Goal: Task Accomplishment & Management: Manage account settings

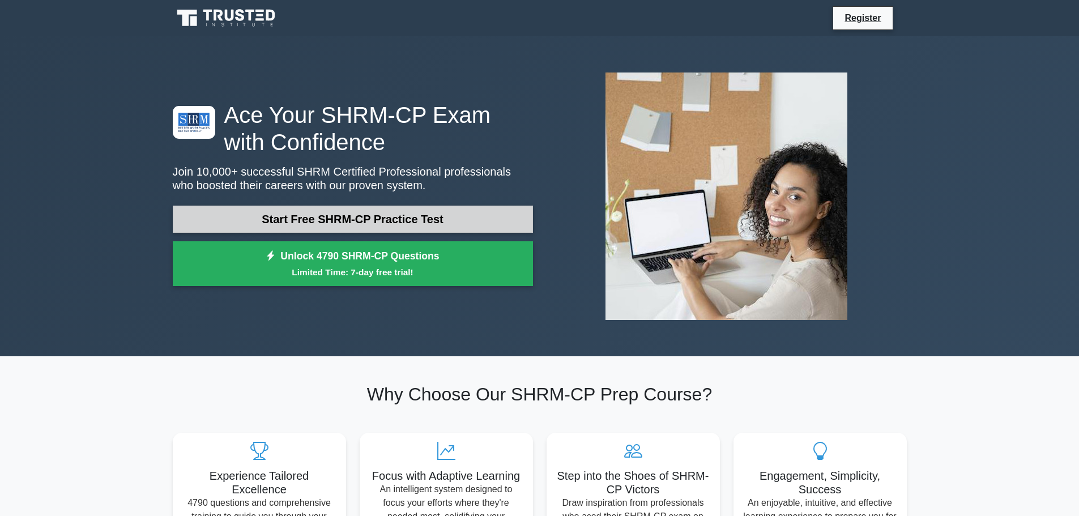
click at [456, 213] on link "Start Free SHRM-CP Practice Test" at bounding box center [353, 219] width 360 height 27
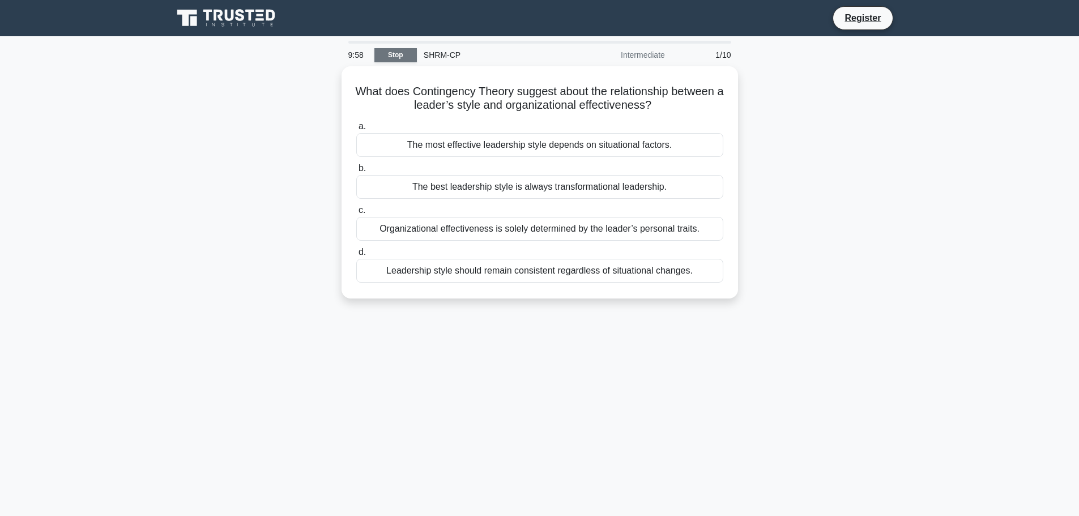
click at [393, 57] on link "Stop" at bounding box center [395, 55] width 42 height 14
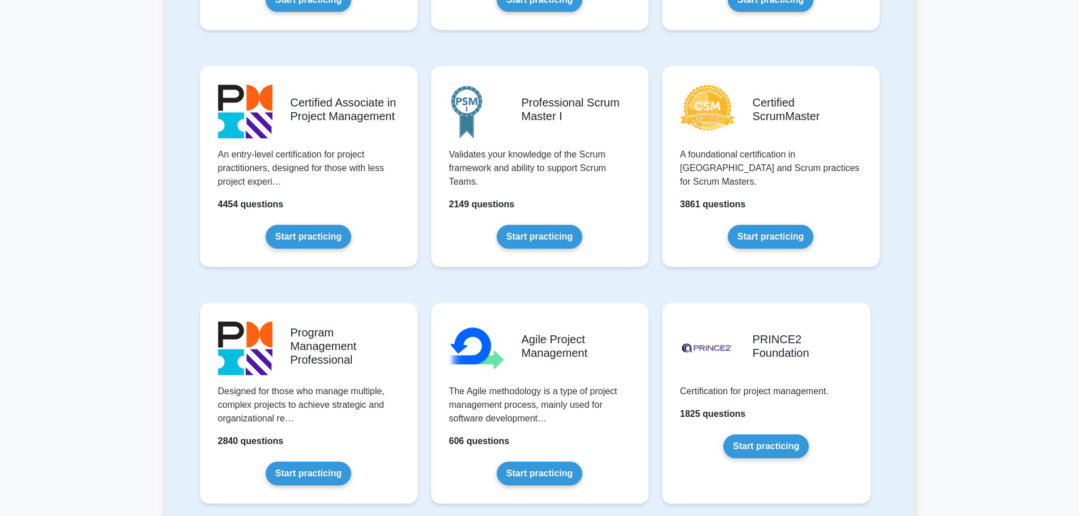
scroll to position [453, 0]
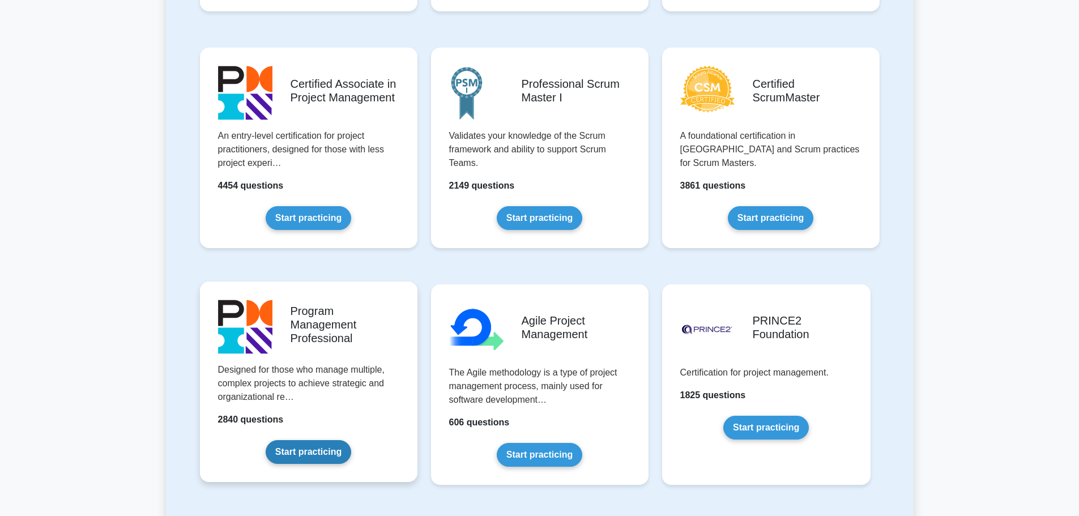
click at [314, 440] on link "Start practicing" at bounding box center [308, 452] width 85 height 24
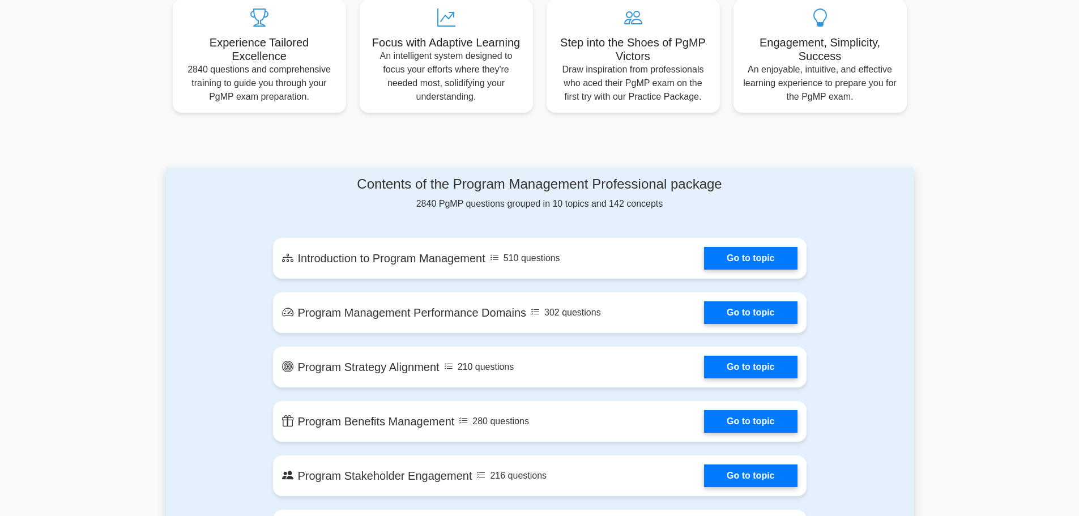
scroll to position [453, 0]
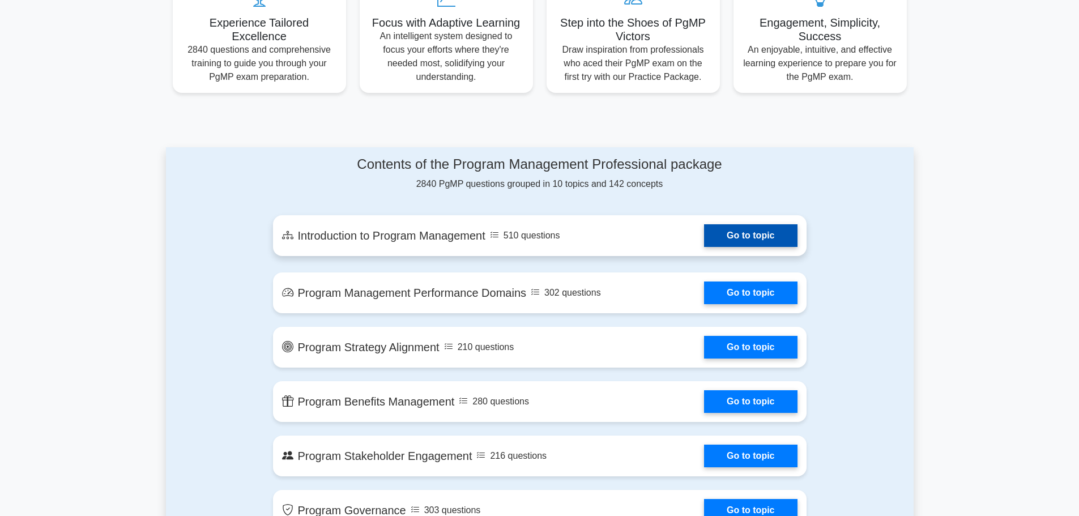
click at [704, 238] on link "Go to topic" at bounding box center [750, 235] width 93 height 23
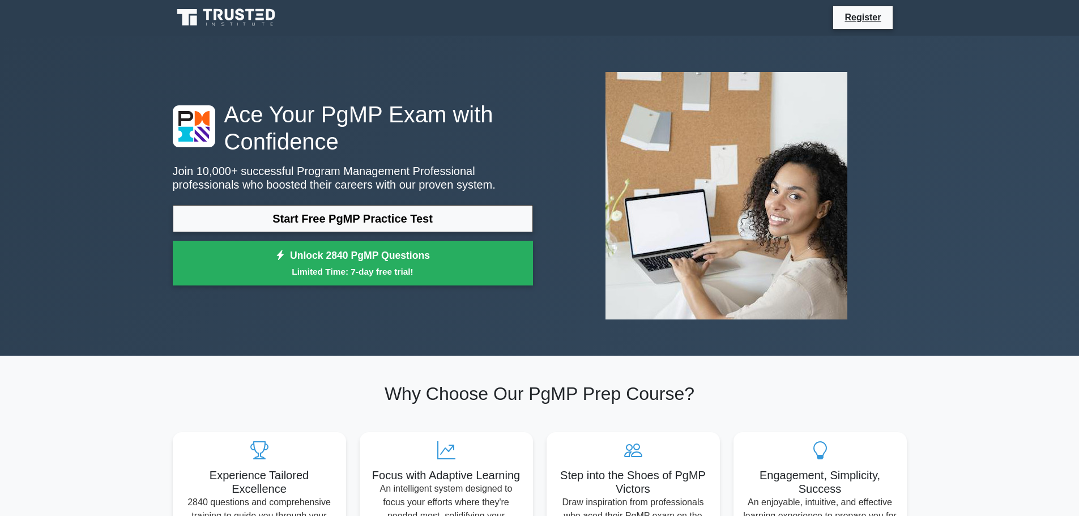
scroll to position [0, 0]
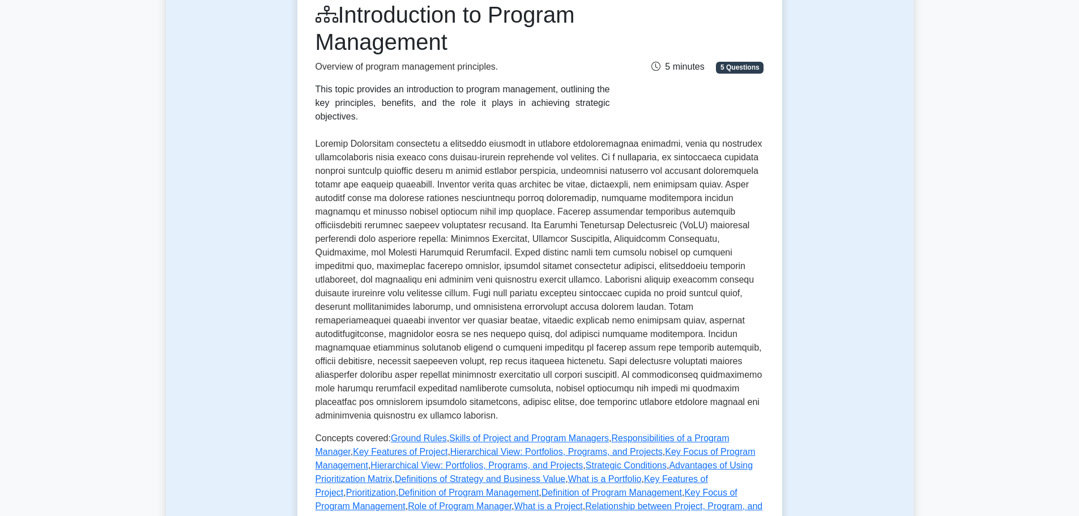
scroll to position [396, 0]
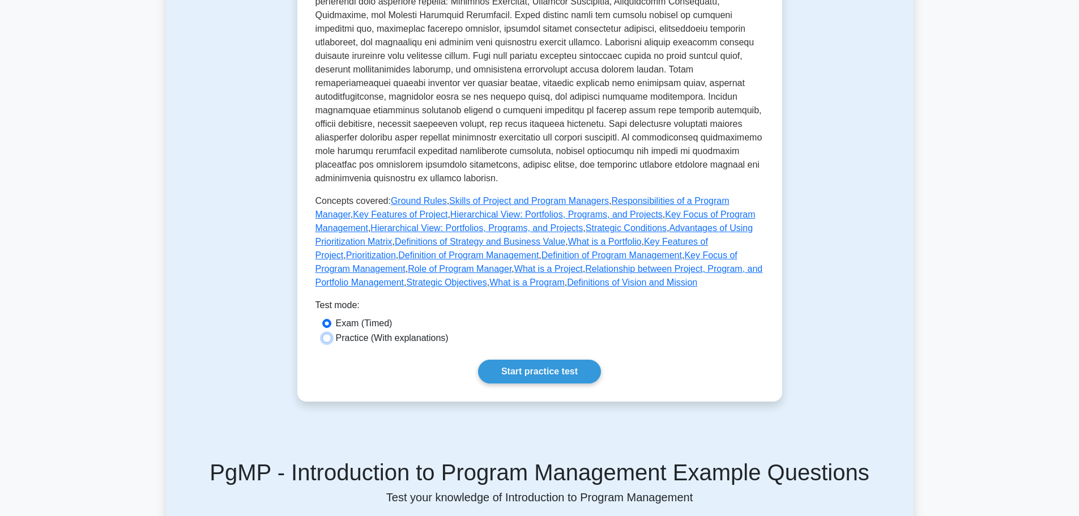
click at [325, 333] on input "Practice (With explanations)" at bounding box center [326, 337] width 9 height 9
radio input "true"
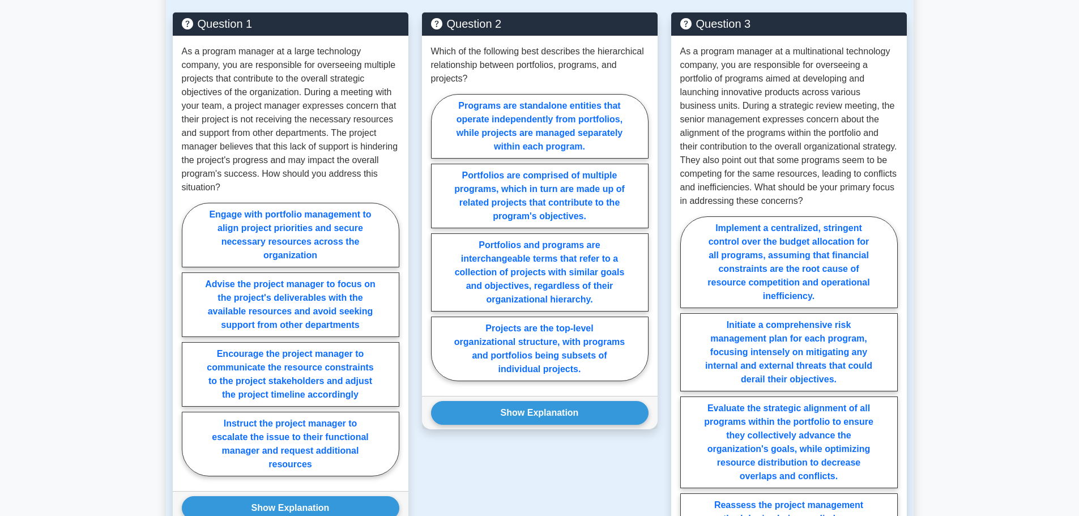
scroll to position [906, 0]
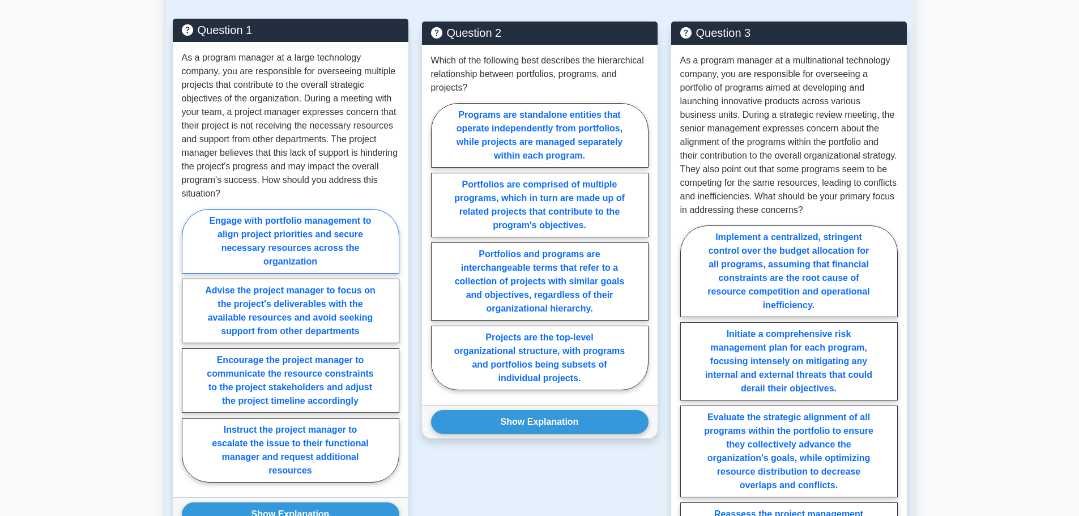
click at [251, 229] on label "Engage with portfolio management to align project priorities and secure necessa…" at bounding box center [290, 241] width 217 height 65
click at [189, 345] on input "Engage with portfolio management to align project priorities and secure necessa…" at bounding box center [185, 348] width 7 height 7
radio input "true"
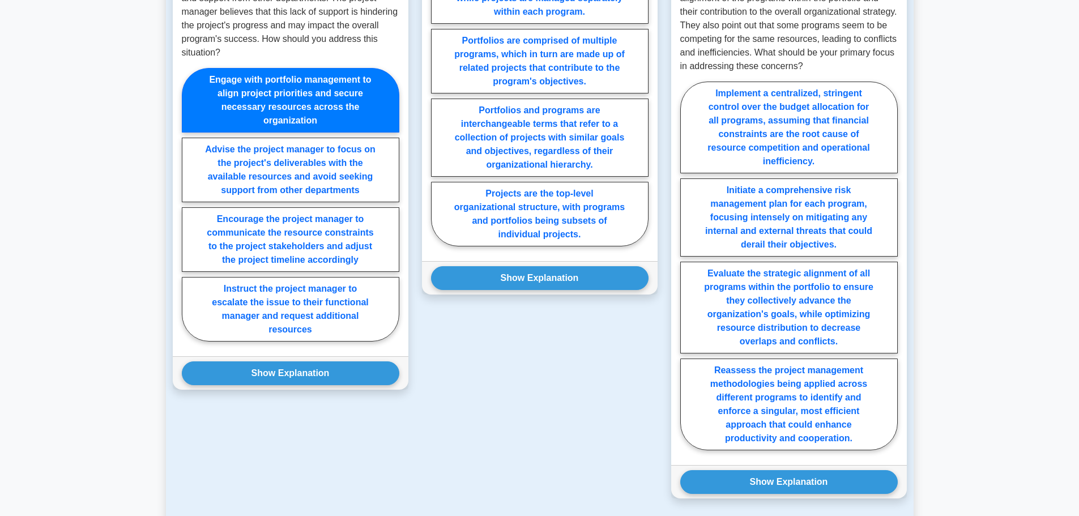
scroll to position [1076, 0]
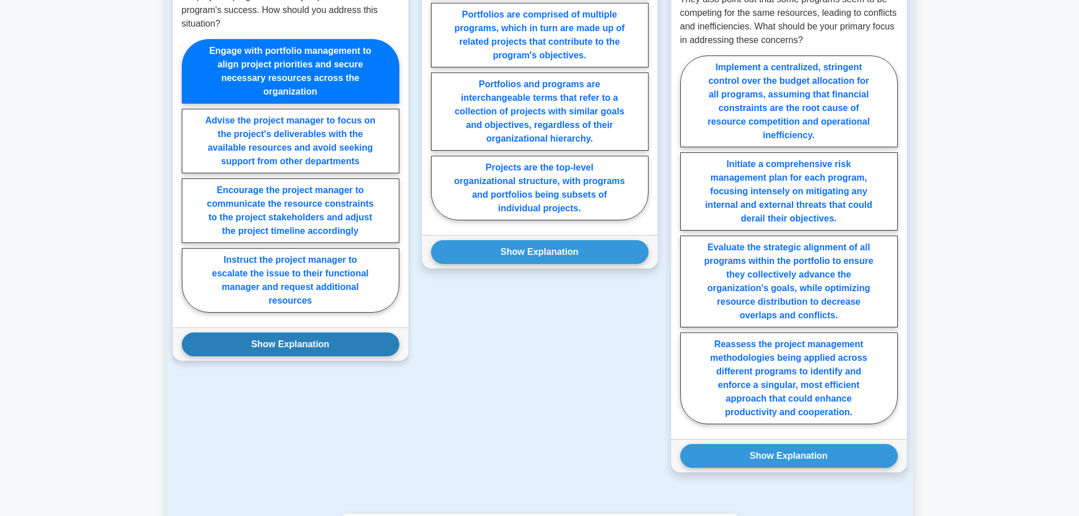
click at [234, 335] on button "Show Explanation" at bounding box center [290, 344] width 217 height 24
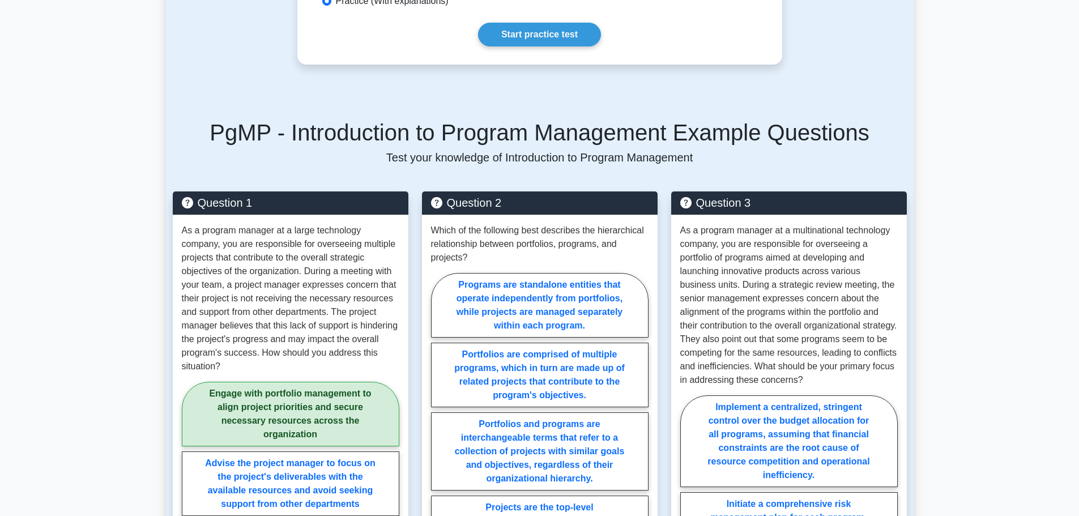
scroll to position [793, 0]
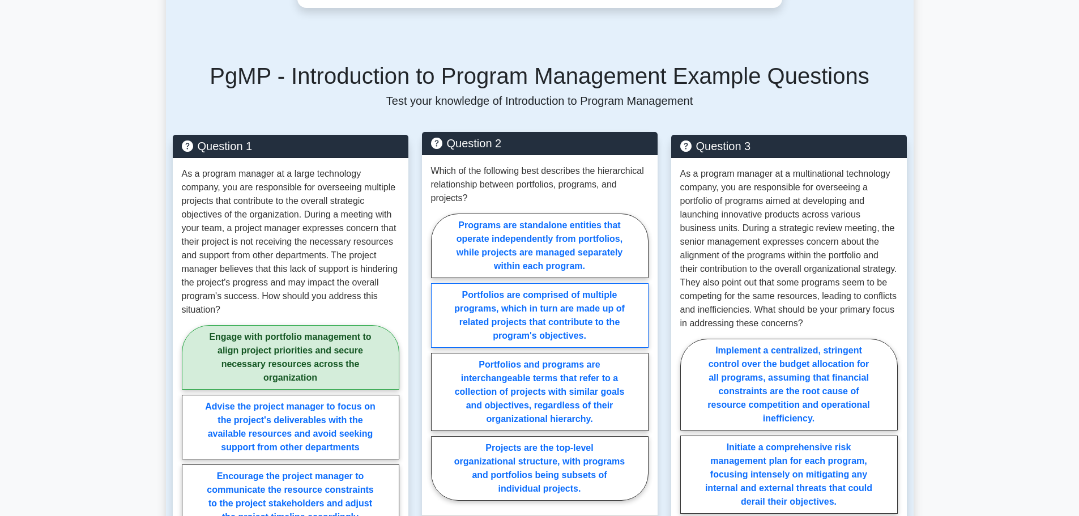
click at [457, 301] on label "Portfolios are comprised of multiple programs, which in turn are made up of rel…" at bounding box center [539, 315] width 217 height 65
click at [438, 357] on input "Portfolios are comprised of multiple programs, which in turn are made up of rel…" at bounding box center [434, 360] width 7 height 7
radio input "true"
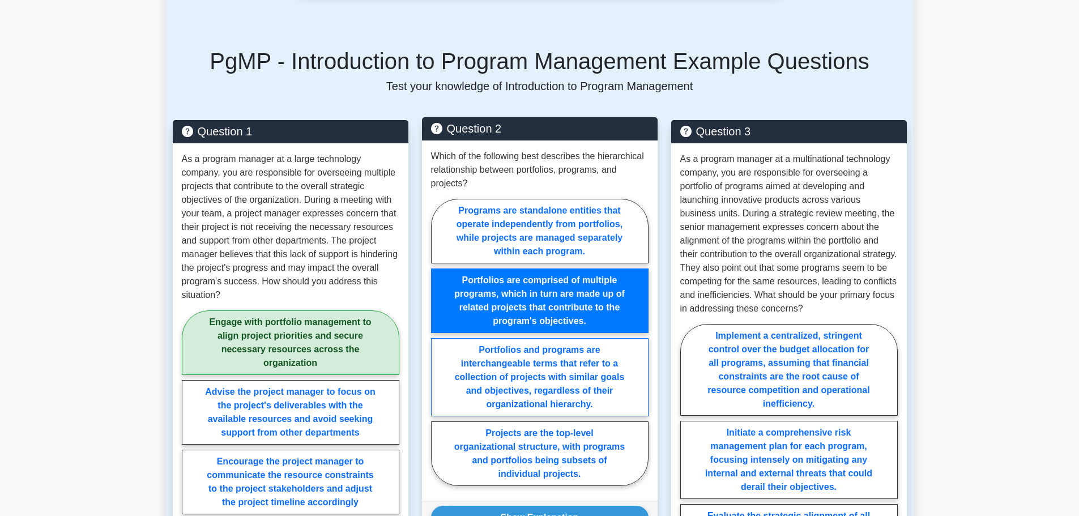
scroll to position [849, 0]
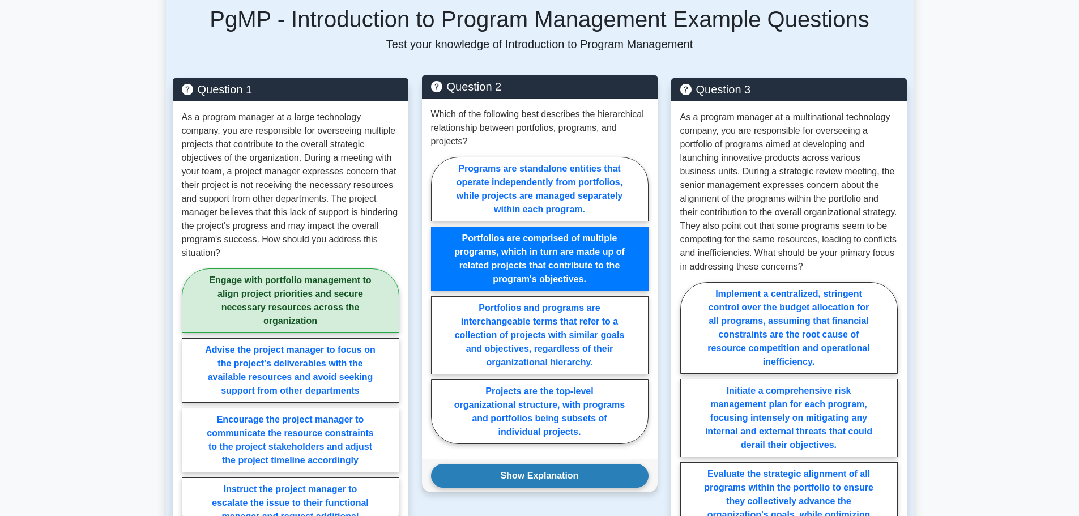
click at [549, 464] on button "Show Explanation" at bounding box center [539, 476] width 217 height 24
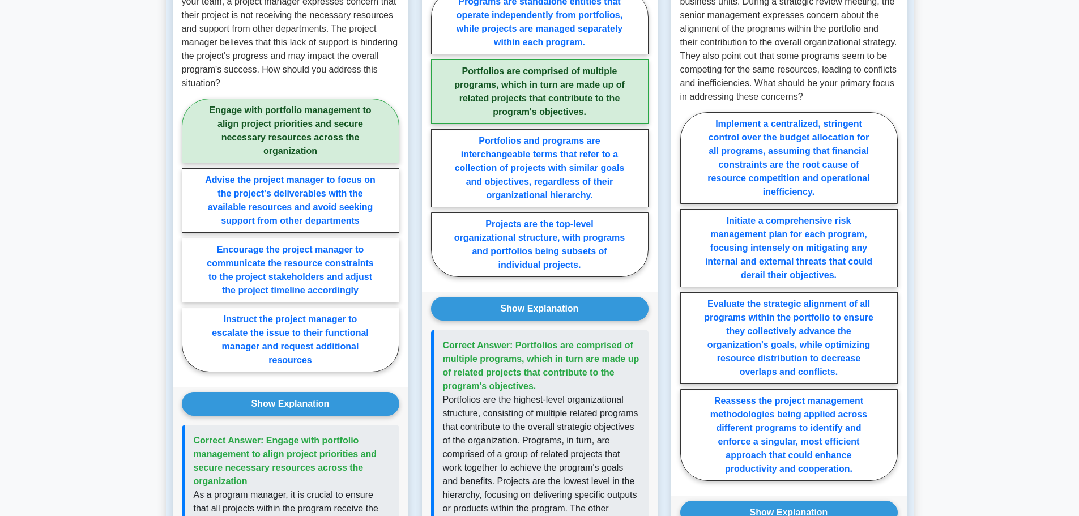
scroll to position [962, 0]
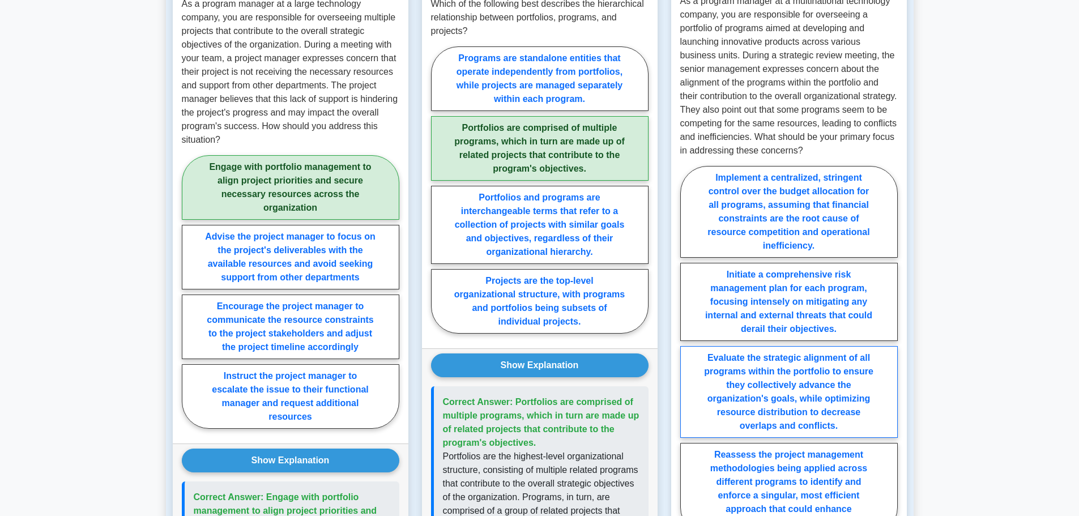
click at [835, 379] on label "Evaluate the strategic alignment of all programs within the portfolio to ensure…" at bounding box center [788, 392] width 217 height 92
click at [687, 357] on input "Evaluate the strategic alignment of all programs within the portfolio to ensure…" at bounding box center [683, 353] width 7 height 7
radio input "true"
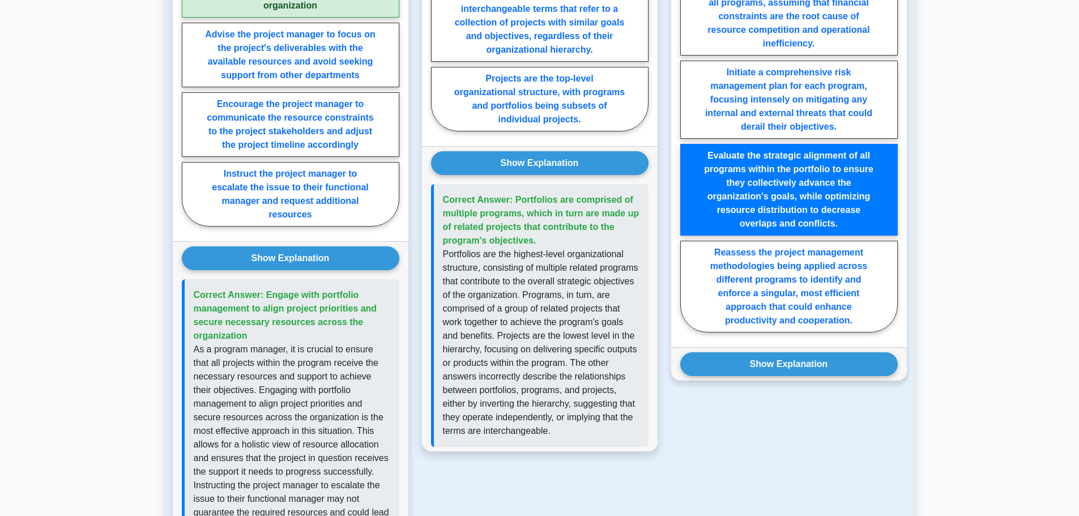
scroll to position [1189, 0]
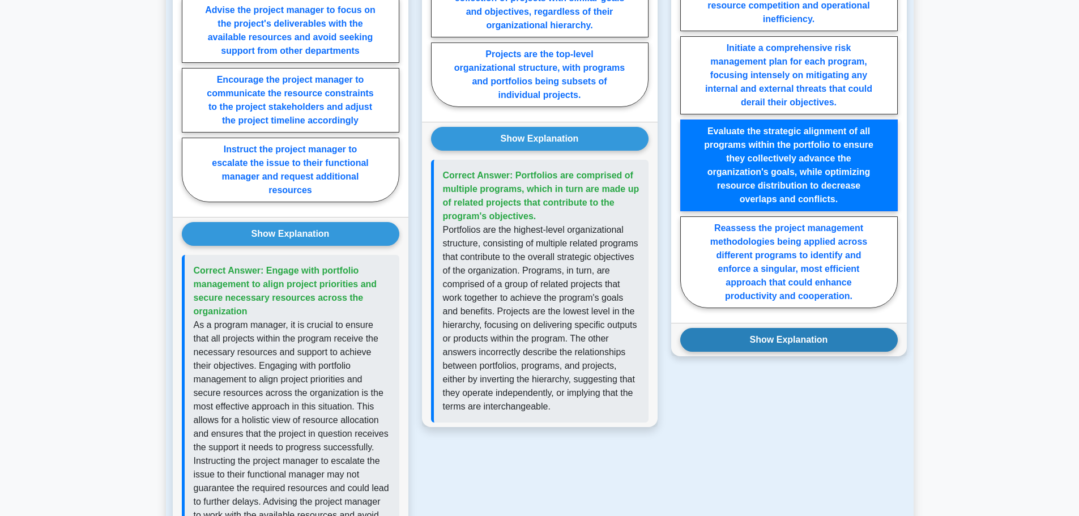
click at [786, 330] on button "Show Explanation" at bounding box center [788, 340] width 217 height 24
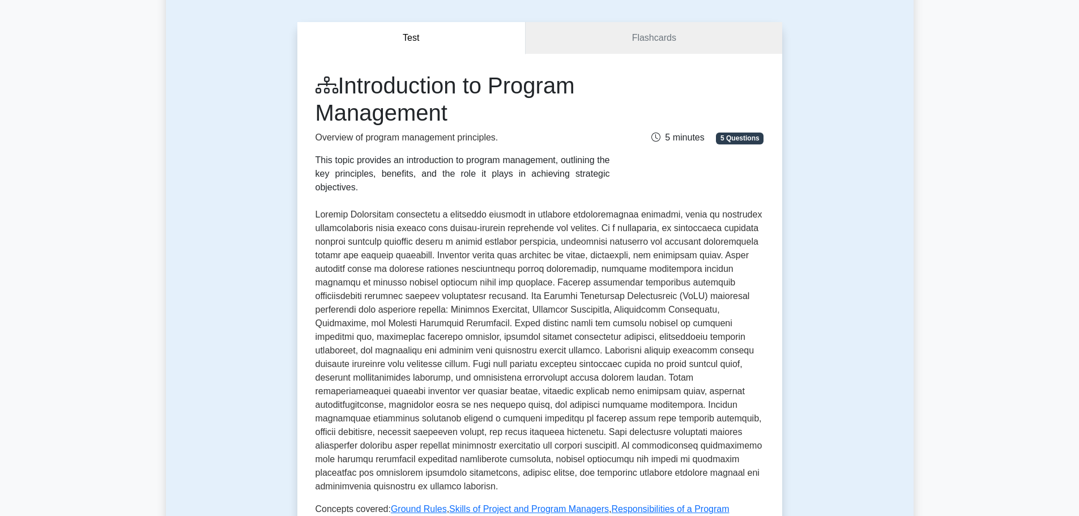
scroll to position [0, 0]
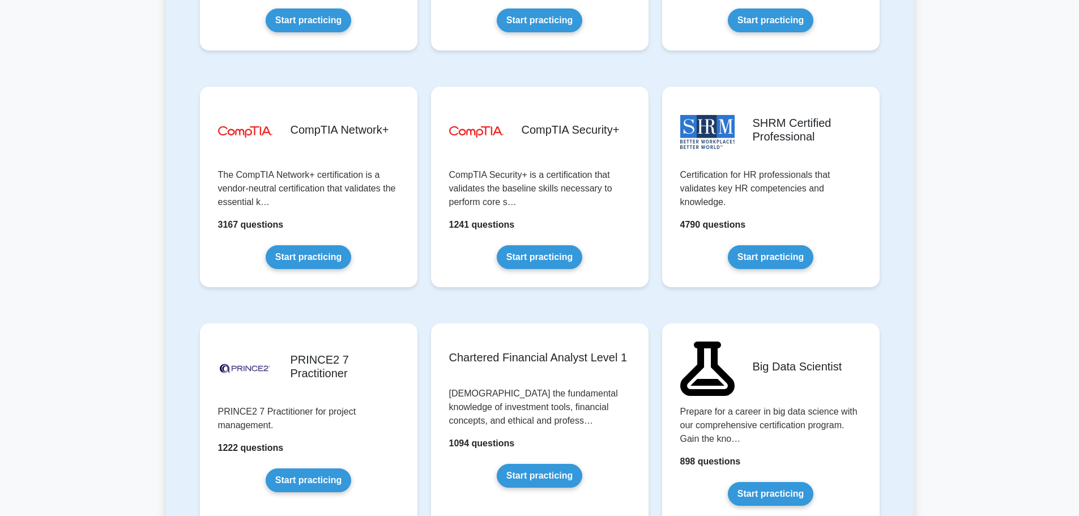
scroll to position [2095, 0]
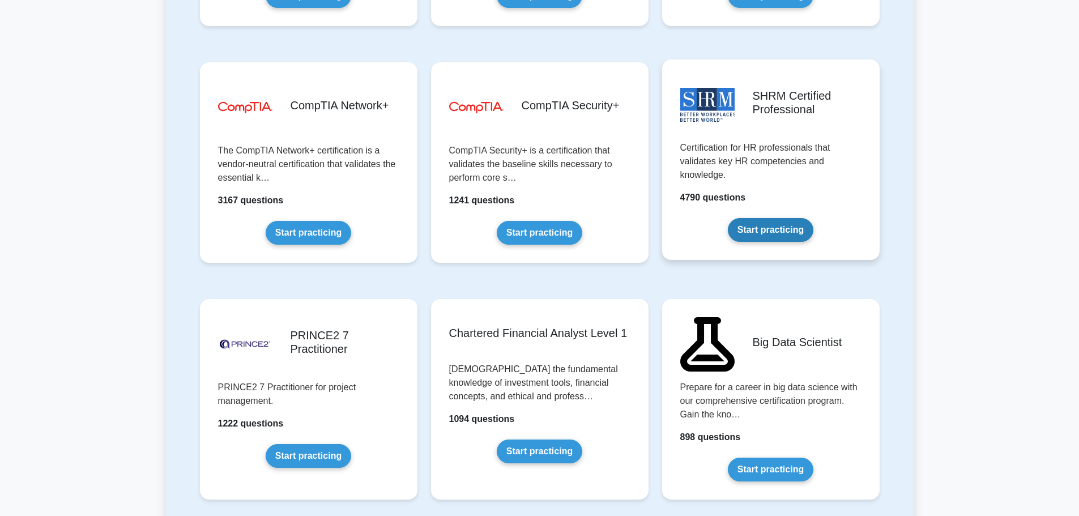
click at [778, 218] on link "Start practicing" at bounding box center [770, 230] width 85 height 24
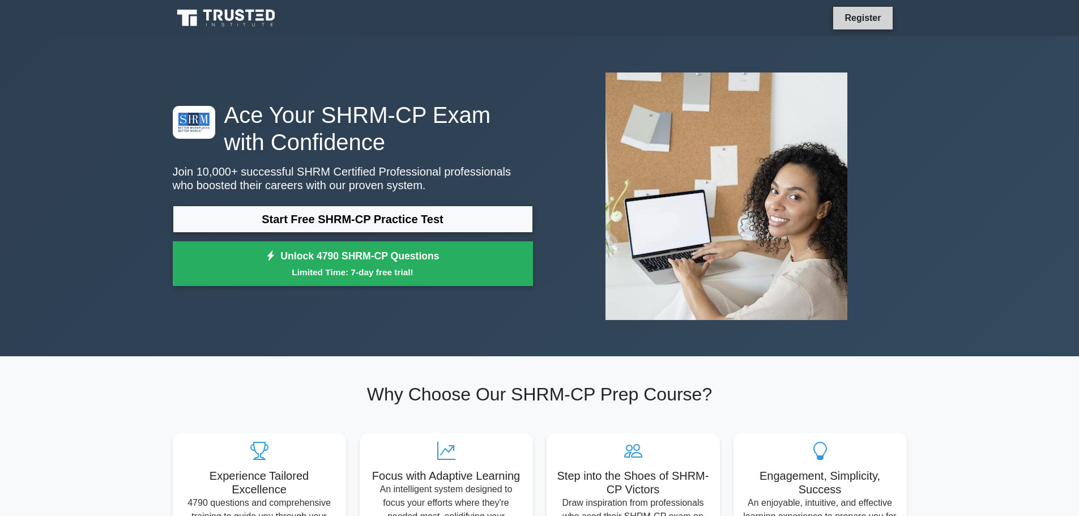
click at [857, 24] on link "Register" at bounding box center [862, 18] width 50 height 14
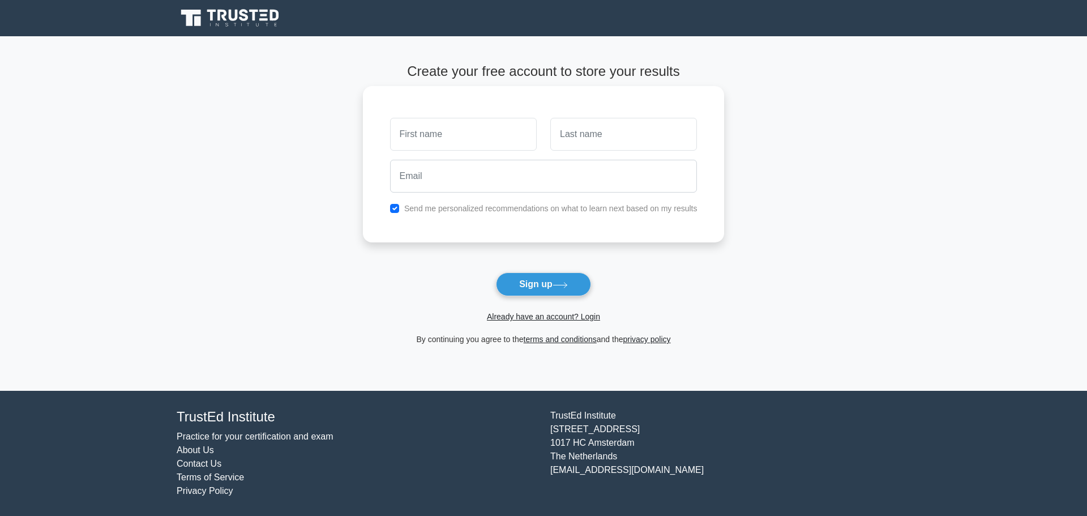
click at [416, 135] on input "text" at bounding box center [463, 134] width 147 height 33
type input "[PERSON_NAME]"
click at [604, 136] on input "text" at bounding box center [623, 134] width 147 height 33
type input "[PERSON_NAME]"
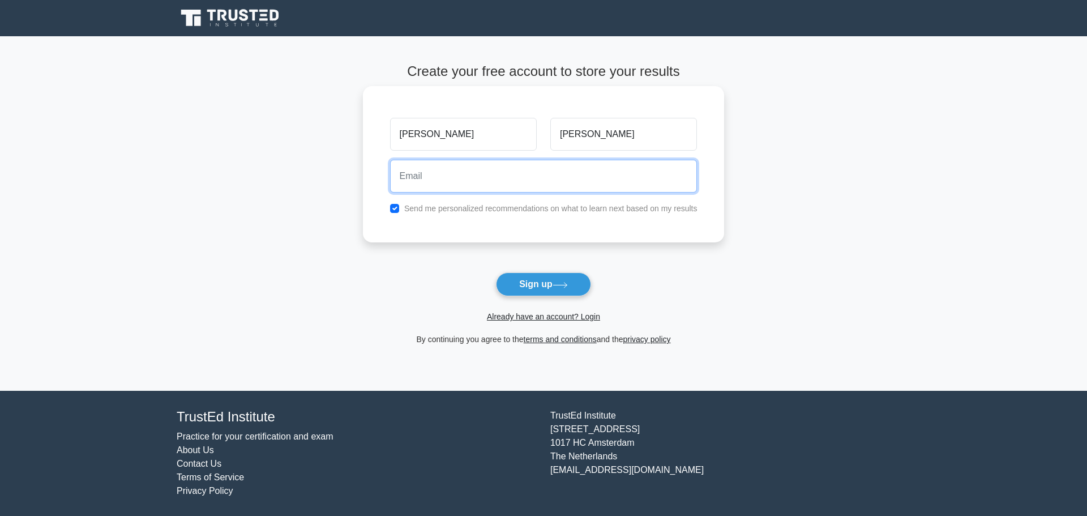
click at [576, 186] on input "email" at bounding box center [543, 176] width 307 height 33
type input "[EMAIL_ADDRESS][DOMAIN_NAME]"
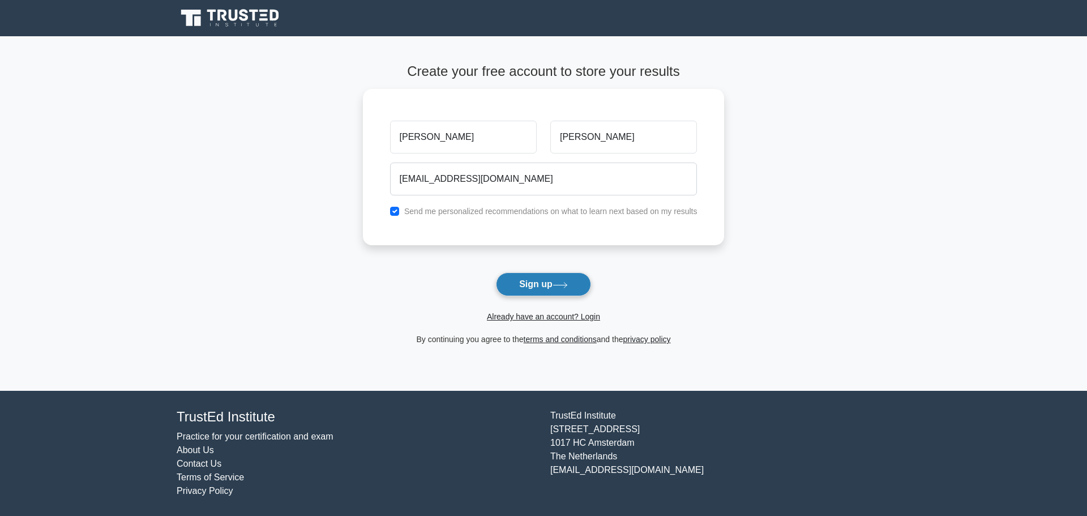
click at [519, 287] on button "Sign up" at bounding box center [543, 284] width 95 height 24
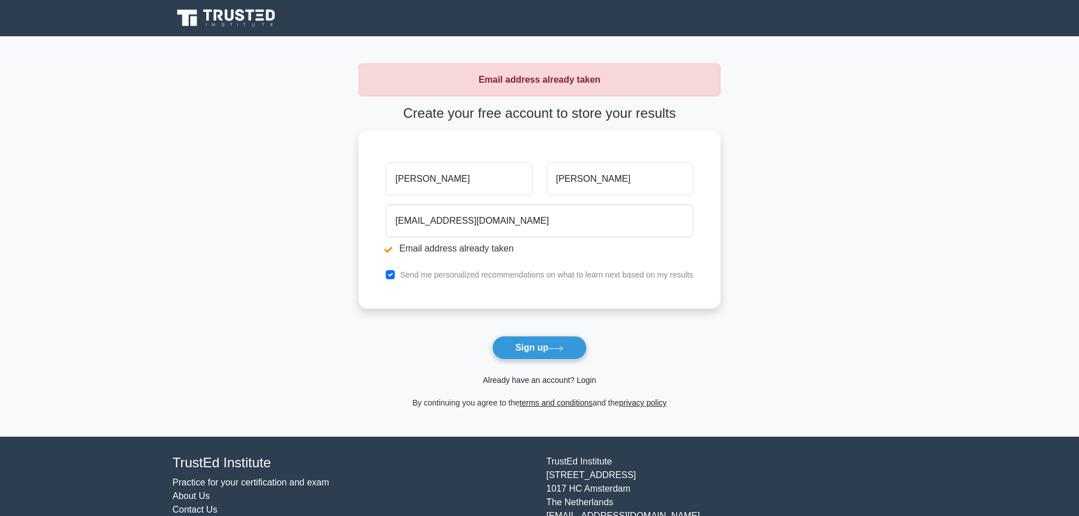
click at [538, 383] on link "Already have an account? Login" at bounding box center [538, 379] width 113 height 9
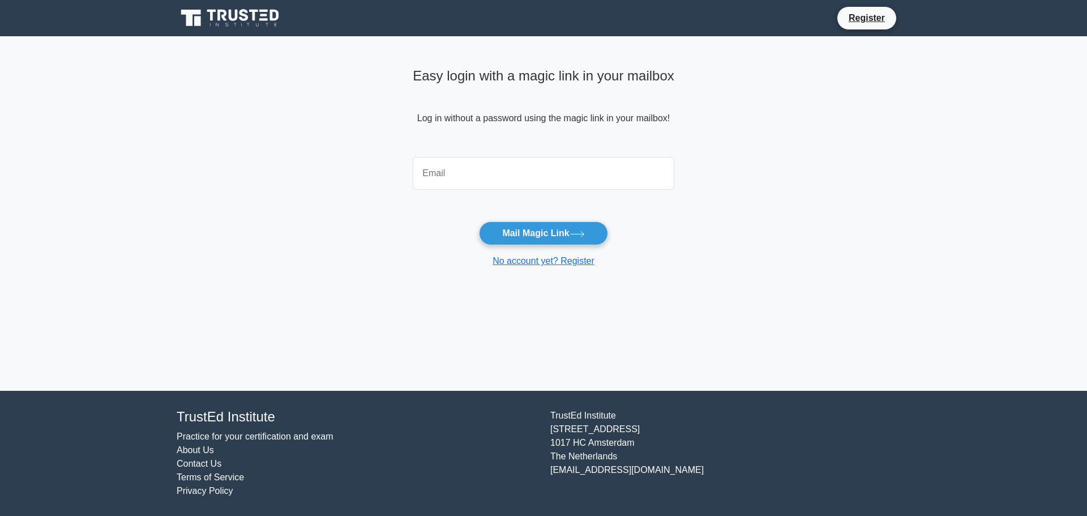
click at [490, 176] on input "email" at bounding box center [544, 173] width 262 height 33
type input "srtmatthie@gmail.com"
click at [503, 233] on button "Mail Magic Link" at bounding box center [543, 233] width 129 height 24
drag, startPoint x: 520, startPoint y: 170, endPoint x: 343, endPoint y: 172, distance: 176.7
click at [348, 172] on main "Easy login with a magic link in your mailbox Log in without a password using th…" at bounding box center [543, 213] width 1087 height 354
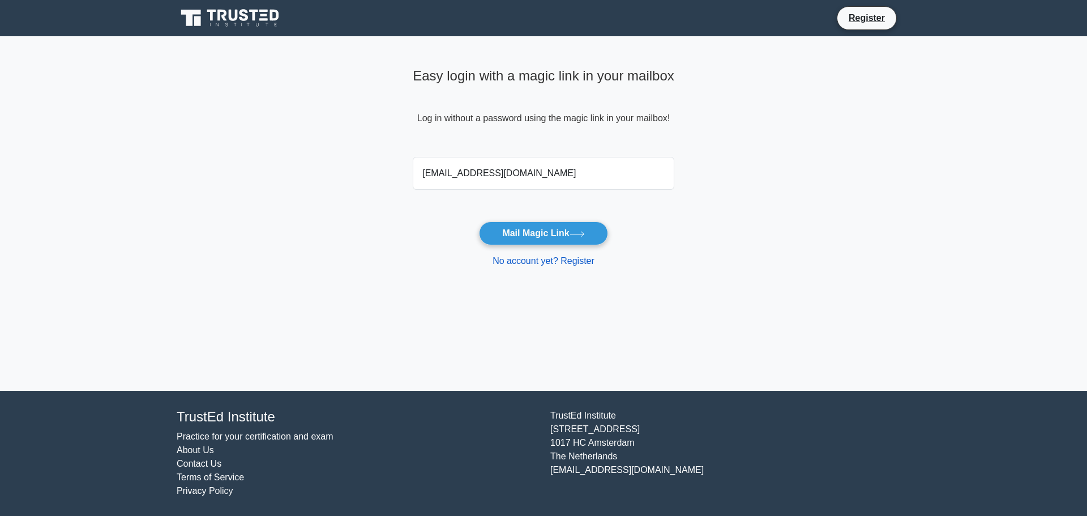
click at [505, 266] on link "No account yet? Register" at bounding box center [544, 261] width 102 height 10
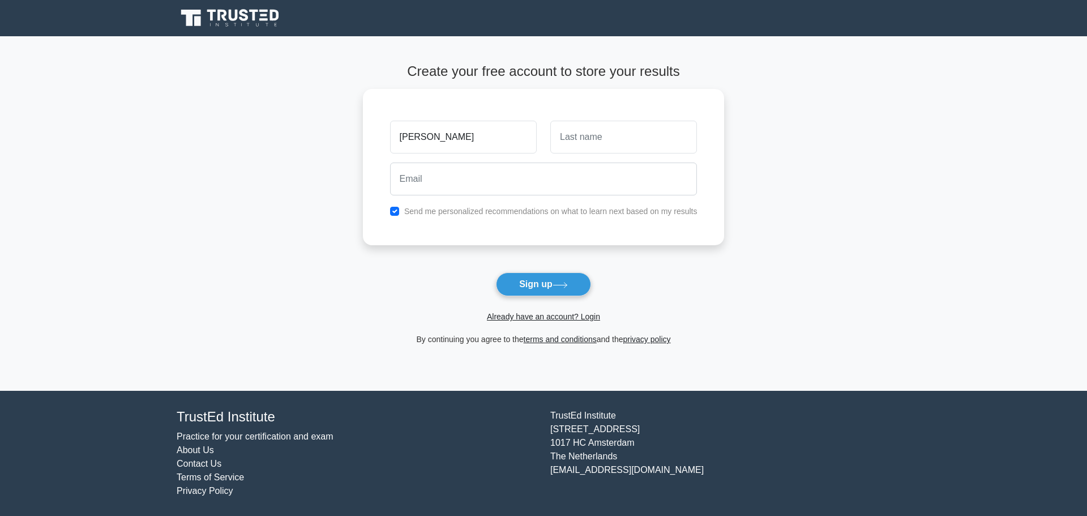
type input "[PERSON_NAME]"
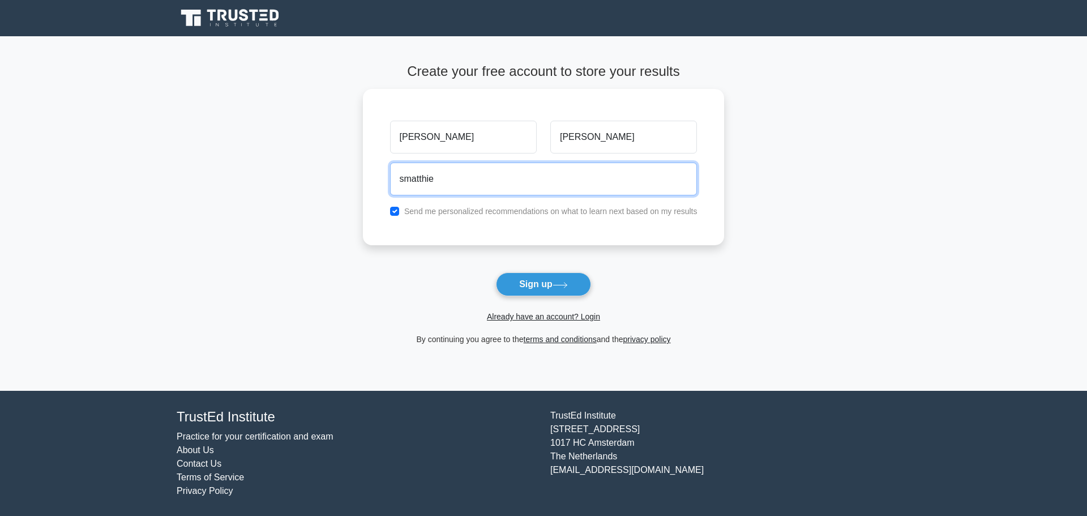
type input "[EMAIL_ADDRESS][DOMAIN_NAME]"
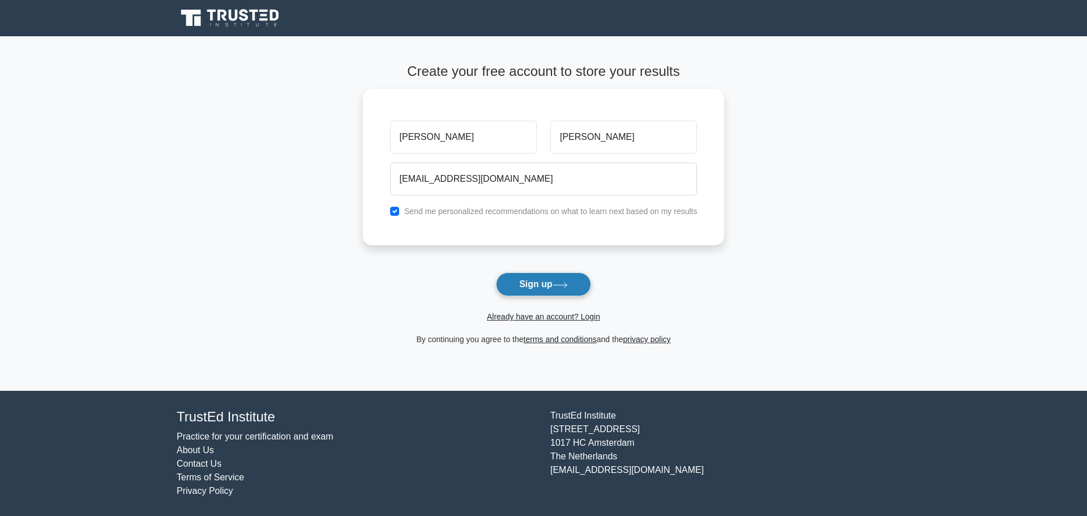
click at [540, 286] on button "Sign up" at bounding box center [543, 284] width 95 height 24
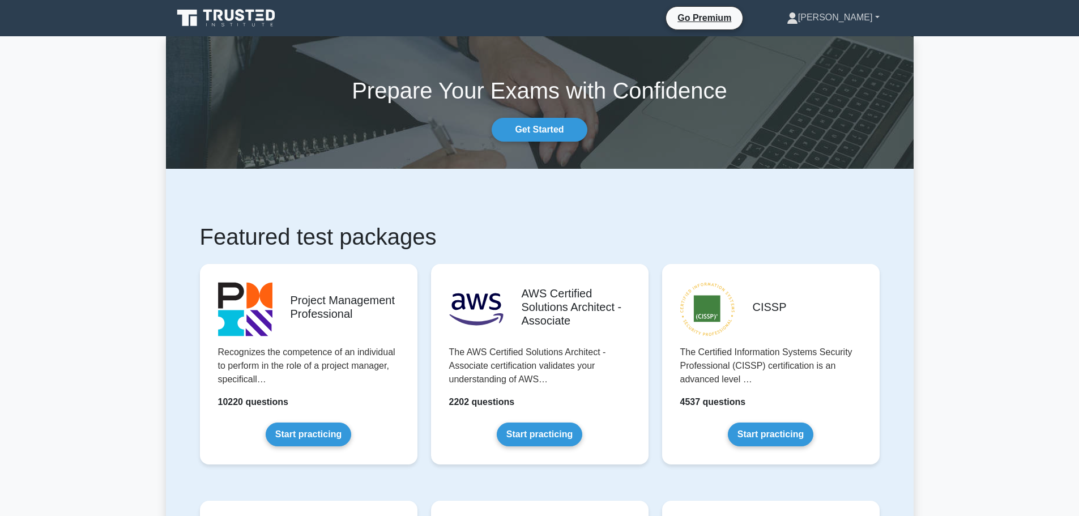
click at [865, 19] on link "[PERSON_NAME]" at bounding box center [832, 17] width 147 height 23
click at [828, 42] on link "Profile" at bounding box center [804, 44] width 89 height 18
